Goal: Contribute content

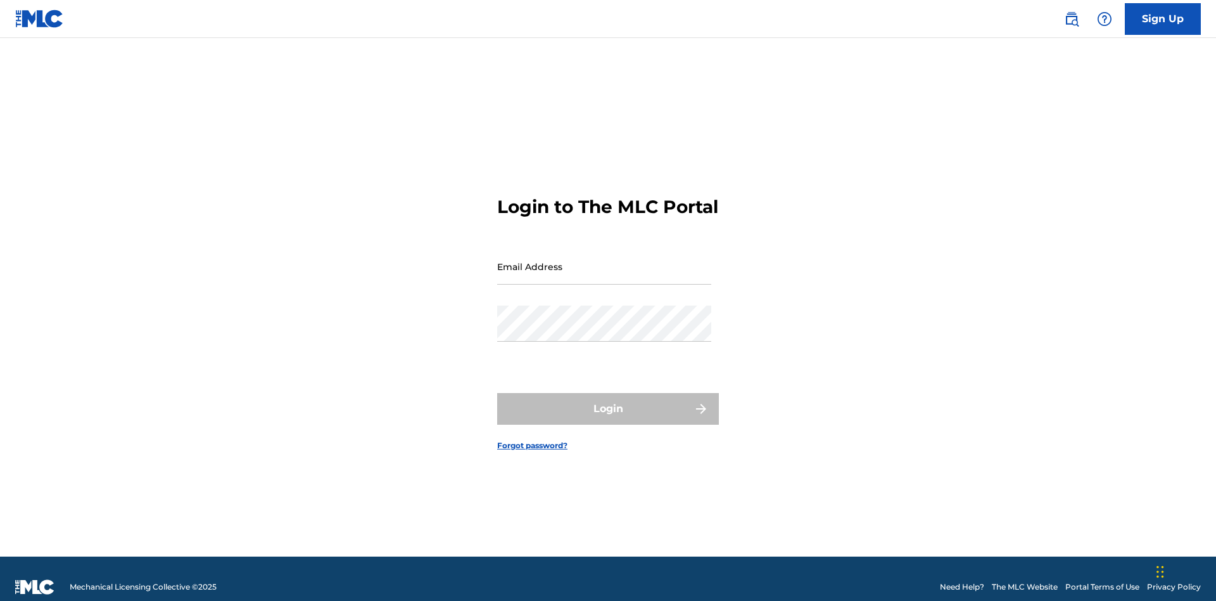
scroll to position [16, 0]
click at [604, 260] on input "Email Address" at bounding box center [604, 266] width 214 height 36
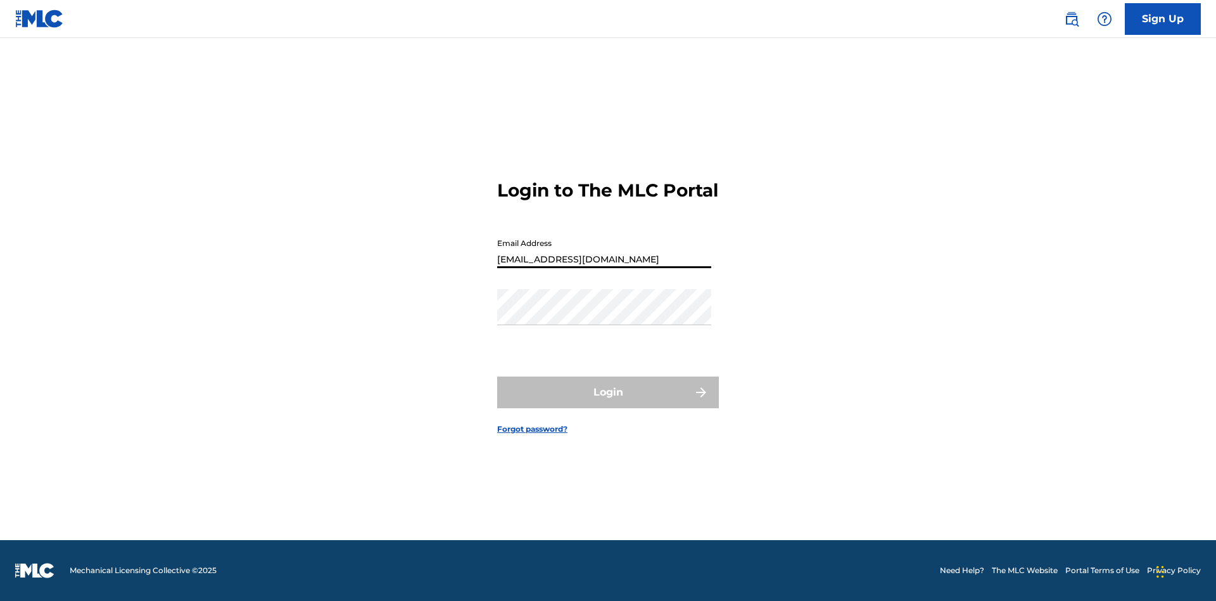
type input "[EMAIL_ADDRESS][DOMAIN_NAME]"
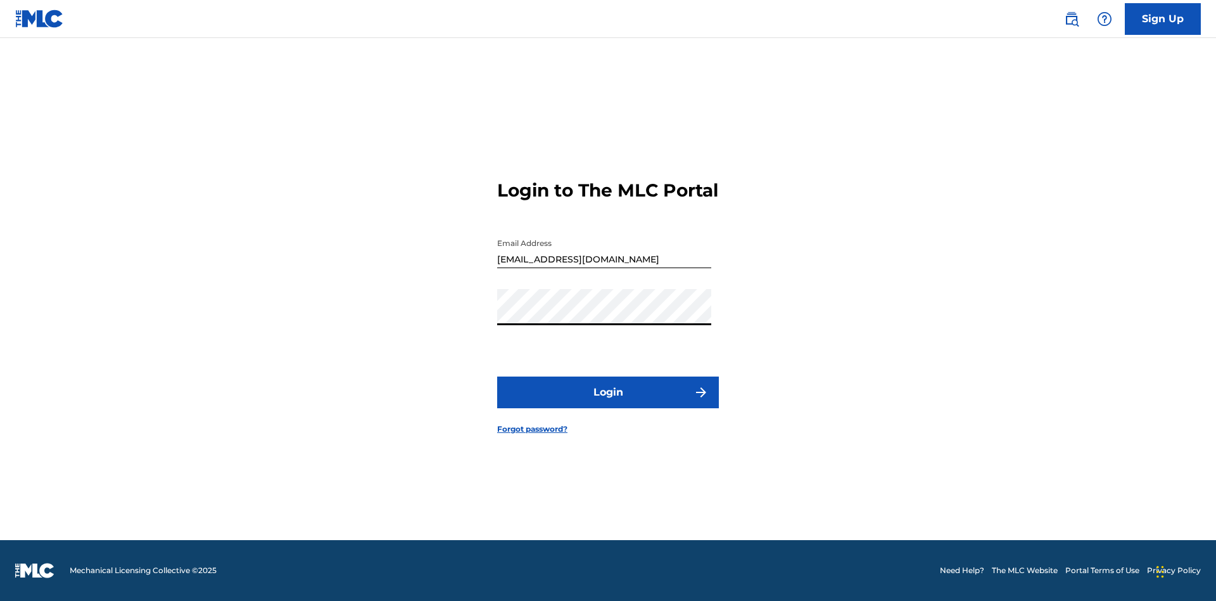
click at [608, 403] on button "Login" at bounding box center [608, 392] width 222 height 32
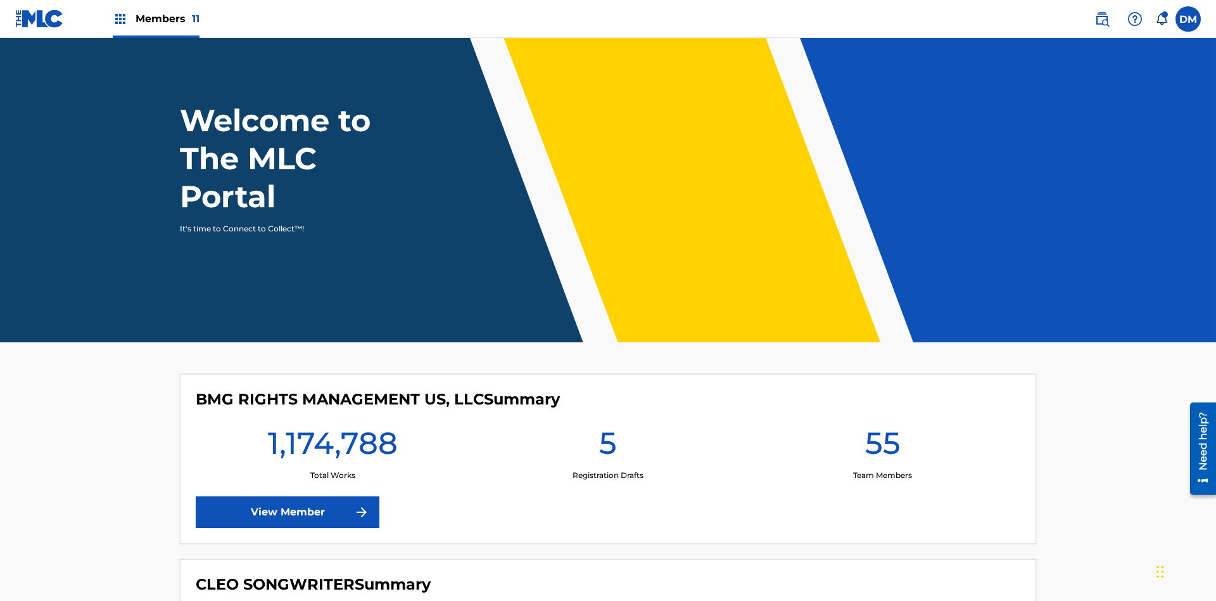
click at [156, 18] on span "Members 11" at bounding box center [168, 18] width 64 height 15
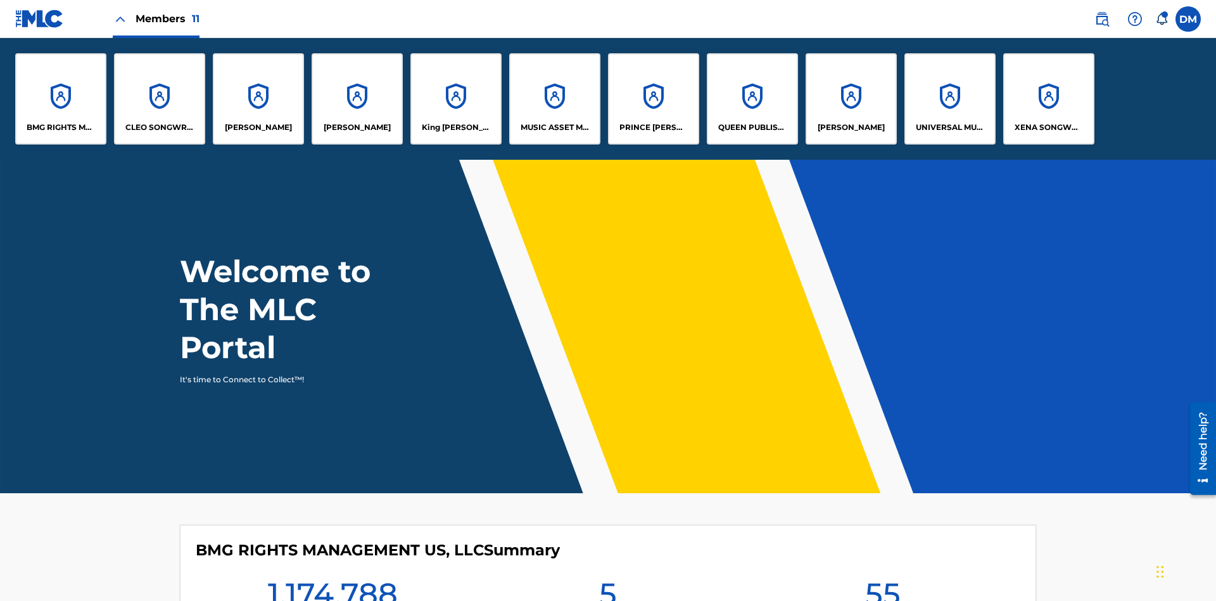
click at [455, 127] on p "King [PERSON_NAME]" at bounding box center [456, 127] width 69 height 11
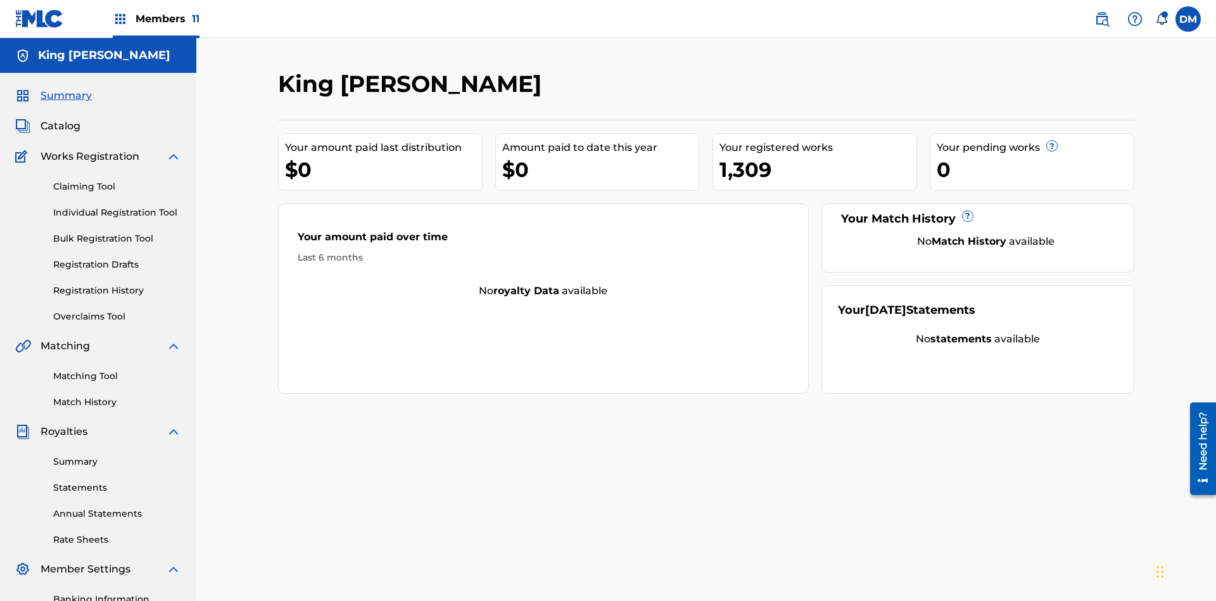
click at [117, 232] on link "Bulk Registration Tool" at bounding box center [117, 238] width 128 height 13
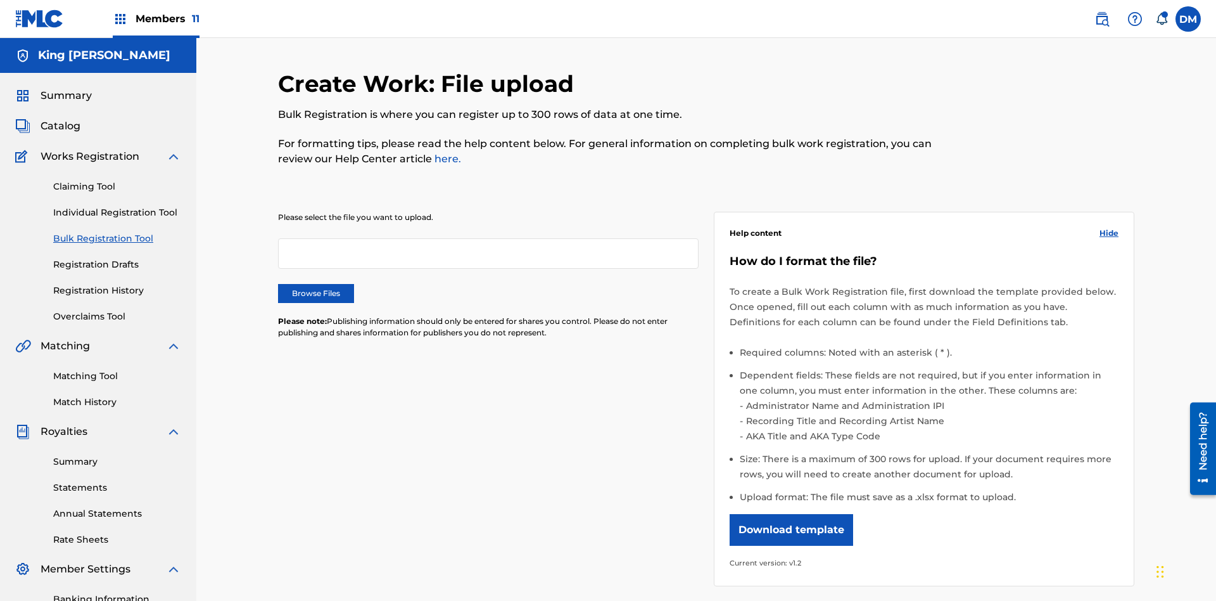
scroll to position [0, 278]
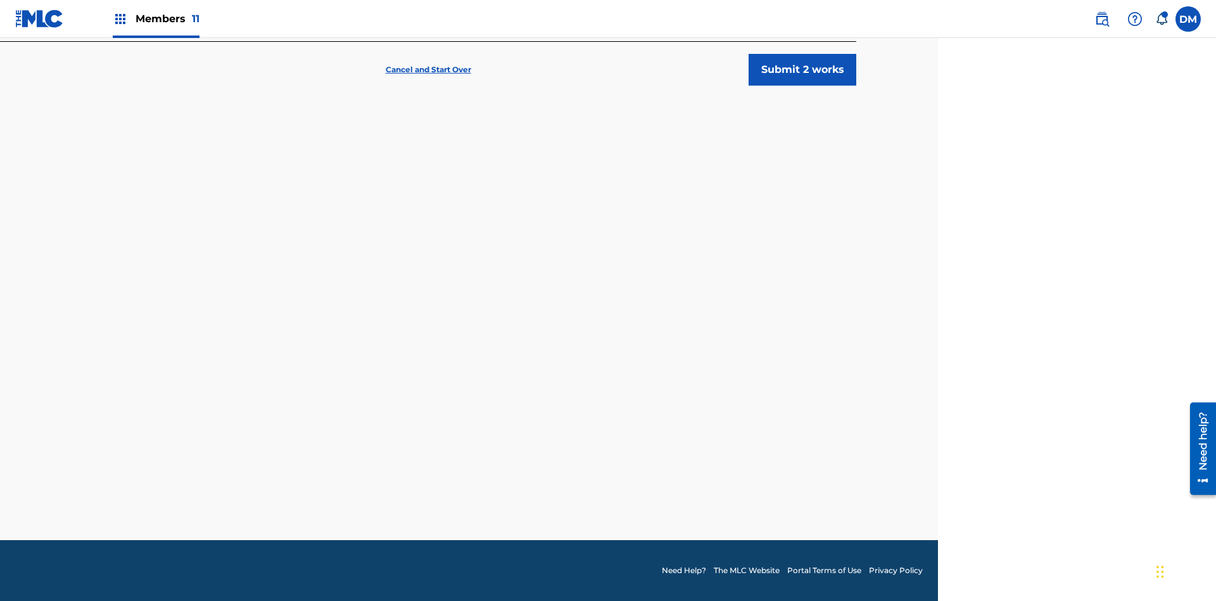
click at [803, 86] on button "Submit 2 works" at bounding box center [803, 70] width 108 height 32
